Goal: Find specific page/section: Find specific page/section

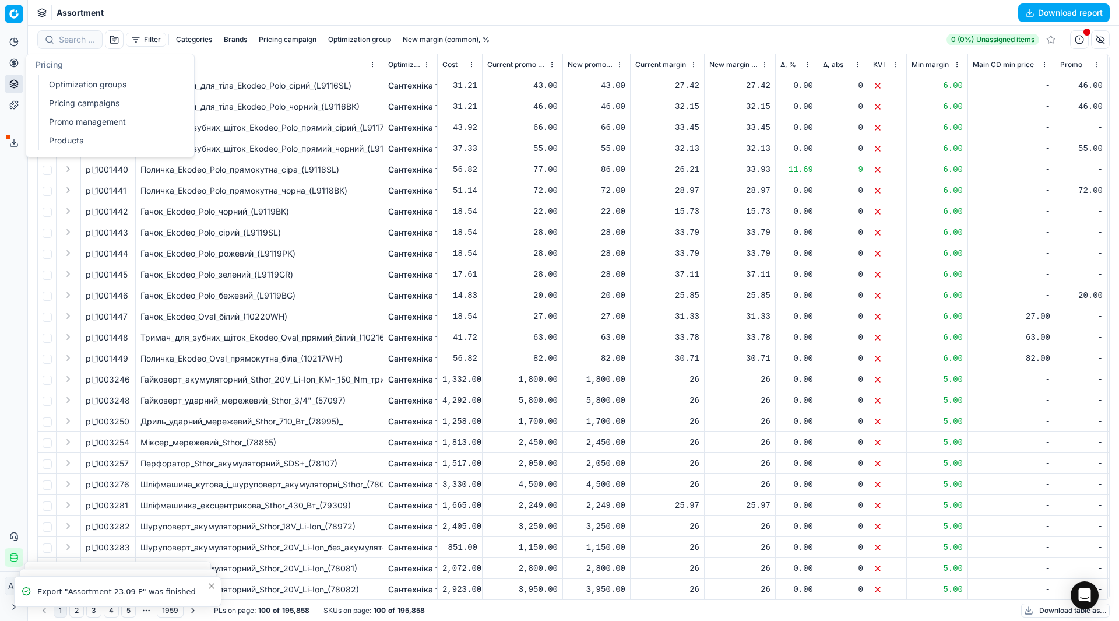
click at [15, 61] on icon at bounding box center [13, 62] width 3 height 3
click at [48, 79] on link "Optimization groups" at bounding box center [112, 84] width 136 height 16
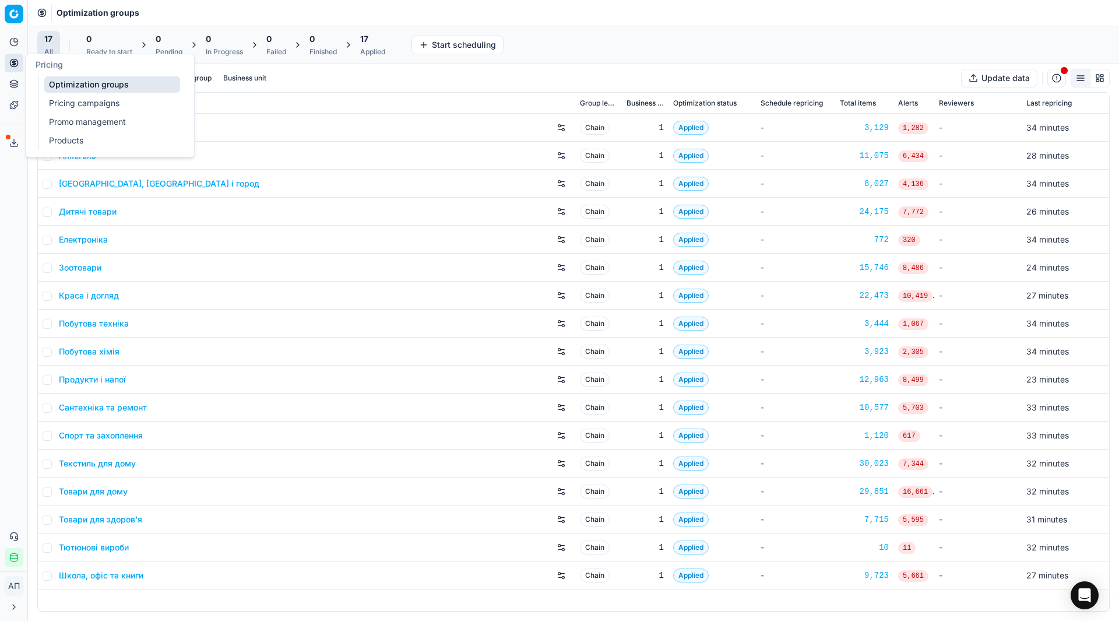
click at [67, 101] on link "Pricing campaigns" at bounding box center [112, 103] width 136 height 16
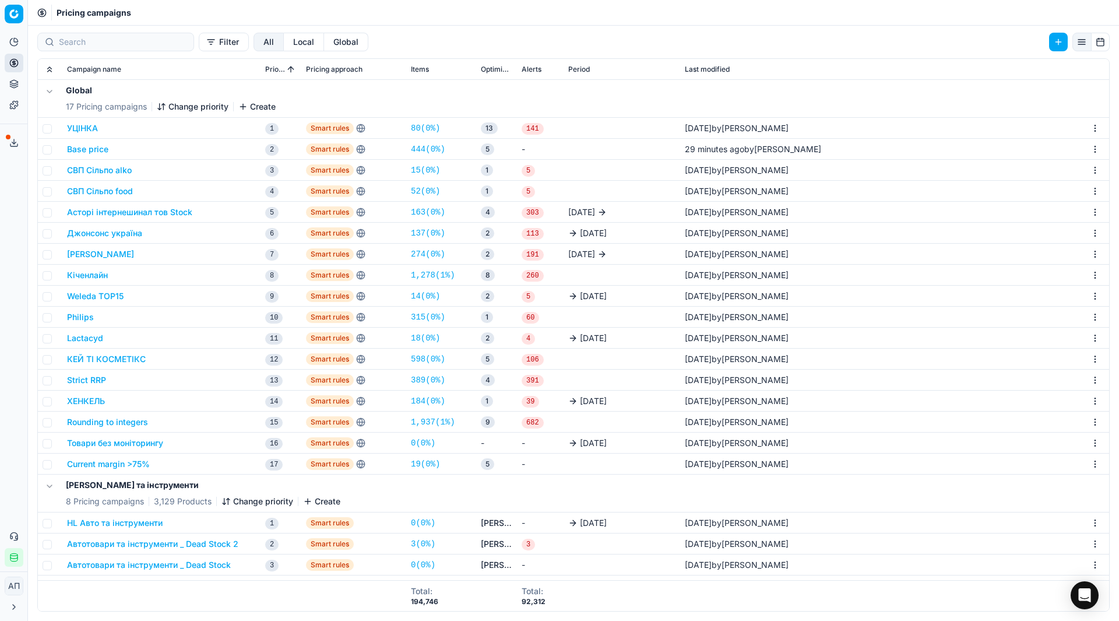
click at [0, 241] on div "Analytics Pricing Product portfolio Templates Export service 19 Contact support…" at bounding box center [13, 299] width 27 height 543
click at [432, 458] on link "19 ( 0% )" at bounding box center [425, 464] width 29 height 12
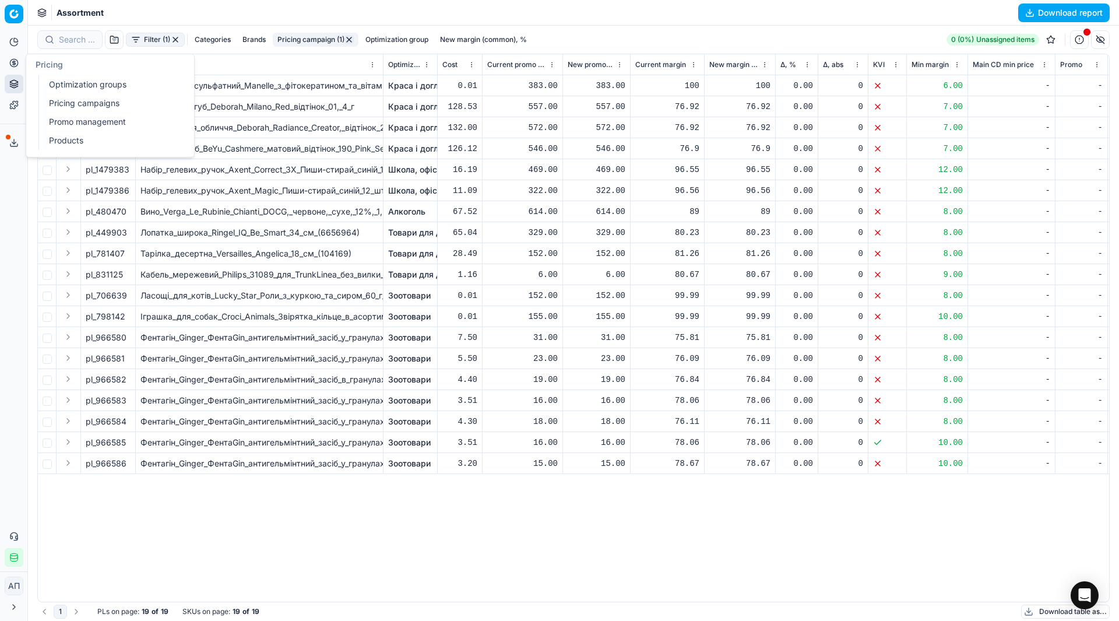
click at [60, 83] on link "Optimization groups" at bounding box center [112, 84] width 136 height 16
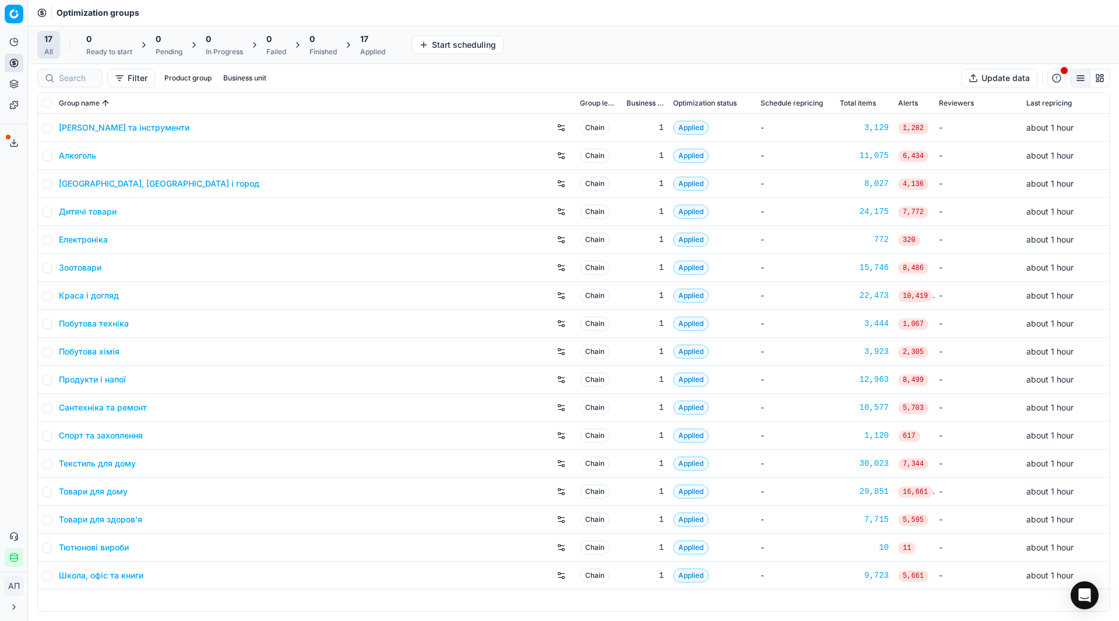
click at [1, 361] on div "Analytics Pricing Product portfolio Templates Export service 19 Contact support…" at bounding box center [13, 299] width 27 height 543
